Goal: Entertainment & Leisure: Consume media (video, audio)

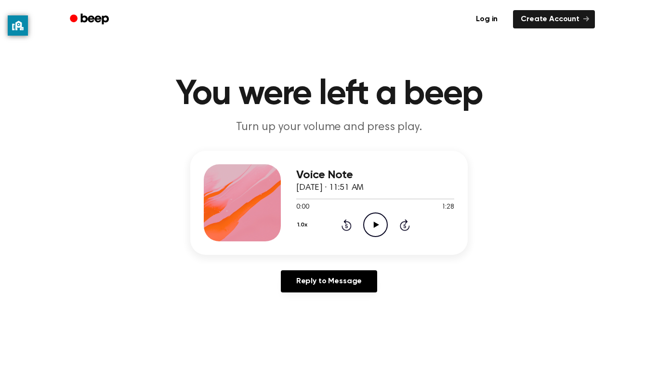
click at [383, 223] on icon "Play Audio" at bounding box center [375, 224] width 25 height 25
click at [372, 223] on icon "Play Audio" at bounding box center [375, 224] width 25 height 25
click at [372, 213] on circle at bounding box center [376, 225] width 24 height 24
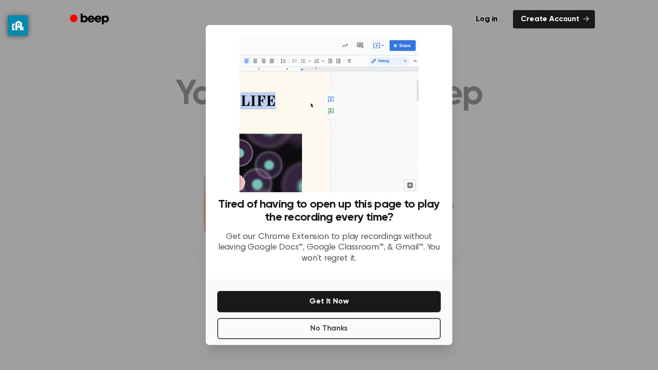
click at [508, 137] on div at bounding box center [329, 185] width 658 height 370
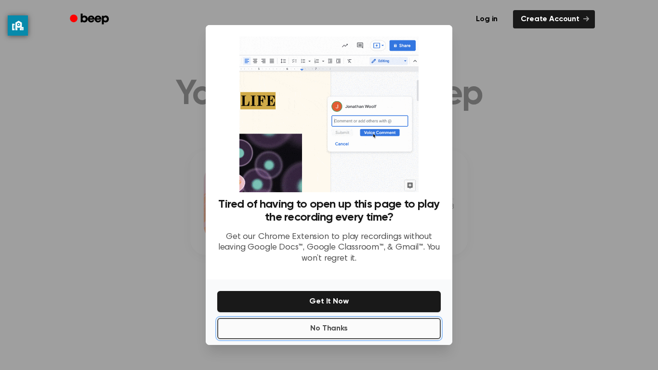
click at [391, 327] on button "No Thanks" at bounding box center [328, 328] width 223 height 21
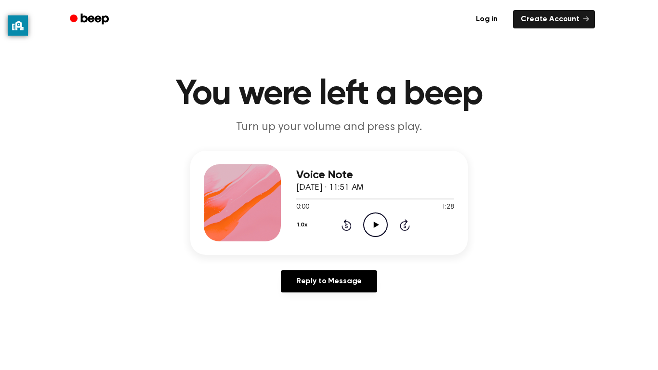
click at [371, 232] on icon "Play Audio" at bounding box center [375, 224] width 25 height 25
